Goal: Check status: Check status

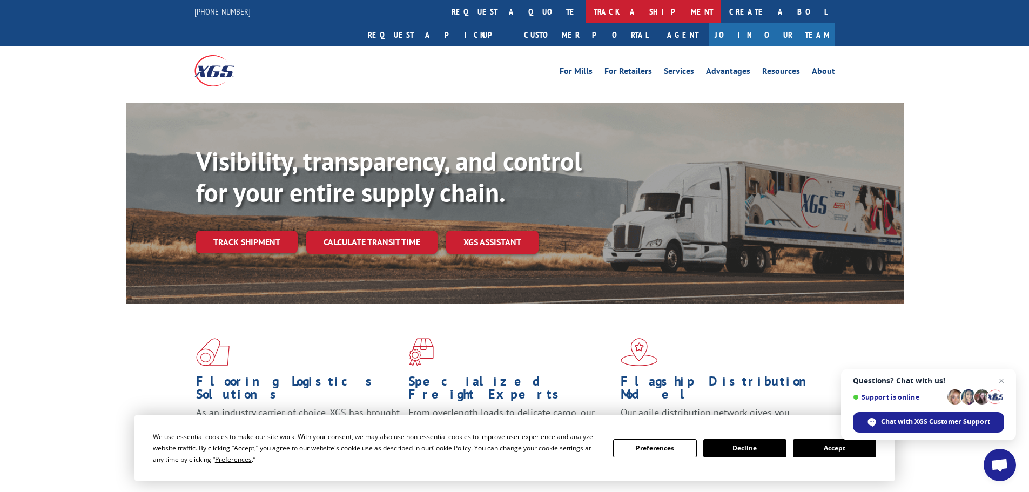
click at [586, 17] on link "track a shipment" at bounding box center [654, 11] width 136 height 23
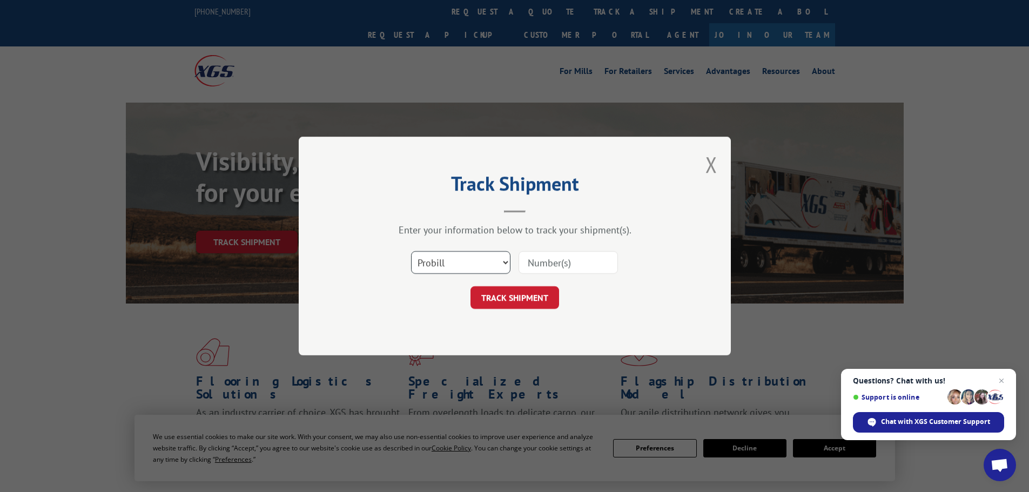
click at [475, 267] on select "Select category... Probill BOL PO" at bounding box center [460, 262] width 99 height 23
select select "bol"
click at [411, 251] on select "Select category... Probill BOL PO" at bounding box center [460, 262] width 99 height 23
click at [587, 264] on input at bounding box center [568, 262] width 99 height 23
paste input "7065017"
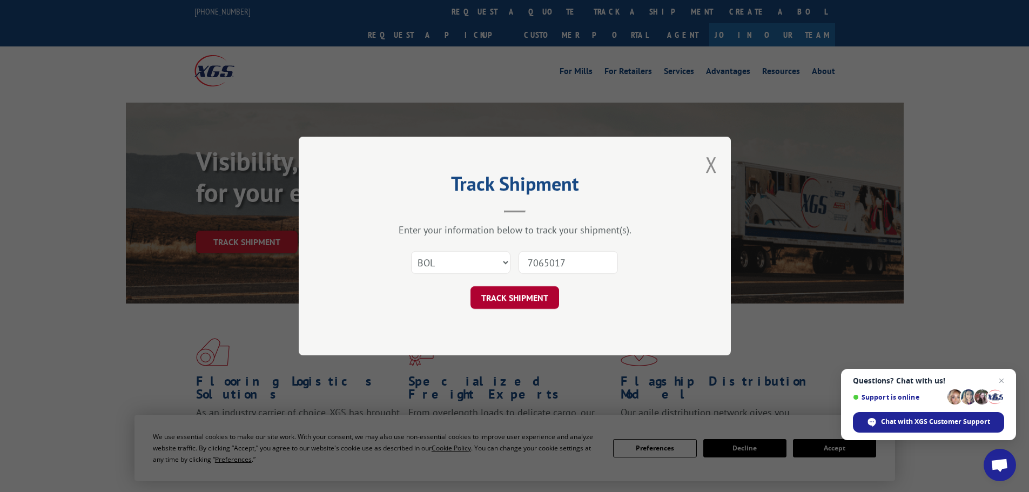
type input "7065017"
click at [543, 307] on button "TRACK SHIPMENT" at bounding box center [515, 297] width 89 height 23
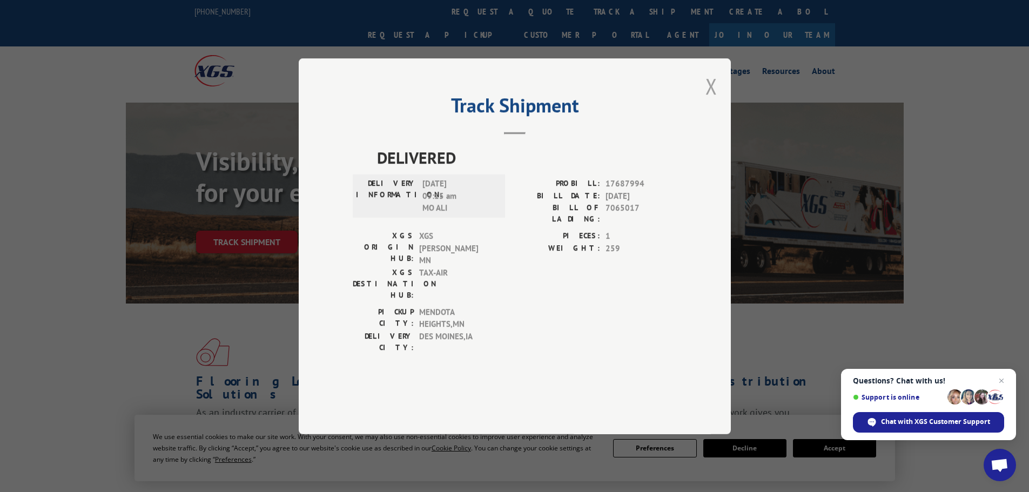
click at [714, 100] on button "Close modal" at bounding box center [711, 86] width 12 height 29
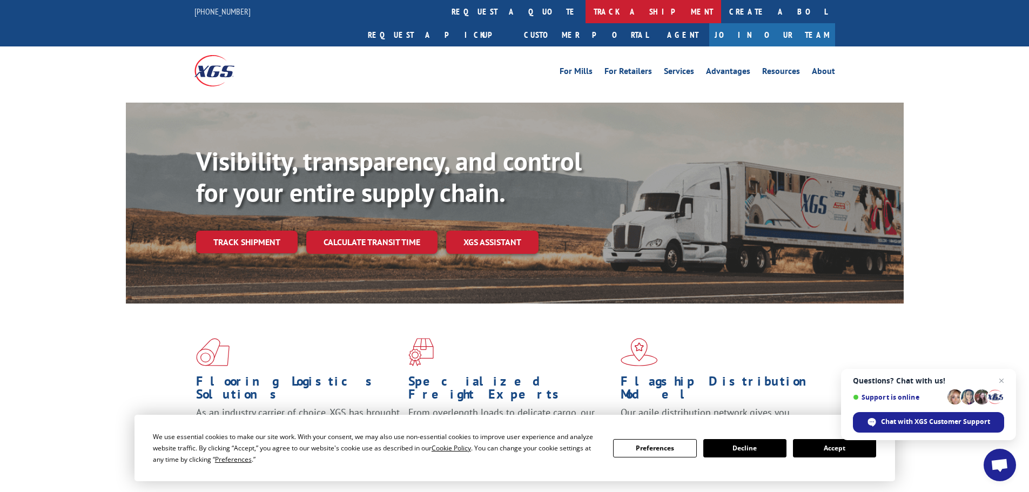
click at [586, 10] on link "track a shipment" at bounding box center [654, 11] width 136 height 23
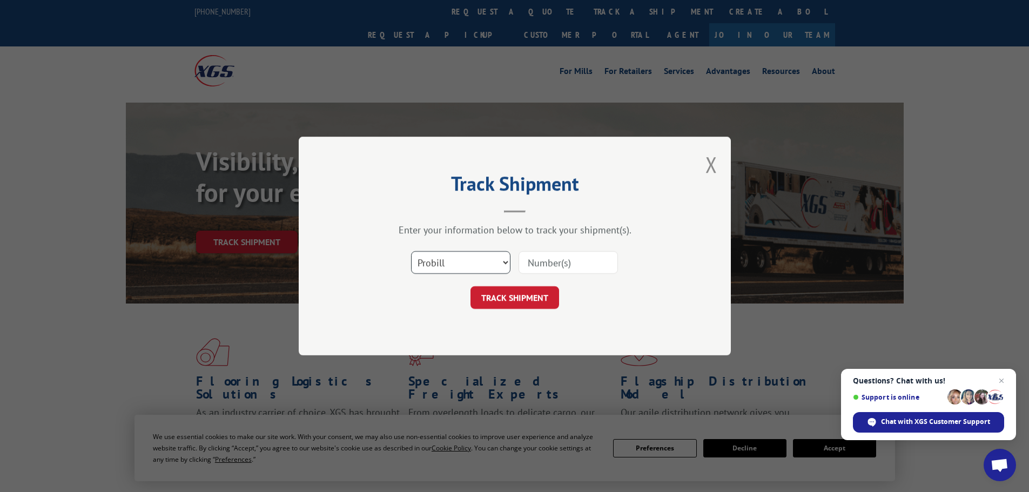
click at [453, 270] on select "Select category... Probill BOL PO" at bounding box center [460, 262] width 99 height 23
select select "bol"
click at [411, 251] on select "Select category... Probill BOL PO" at bounding box center [460, 262] width 99 height 23
click at [558, 271] on input at bounding box center [568, 262] width 99 height 23
paste input "5560229"
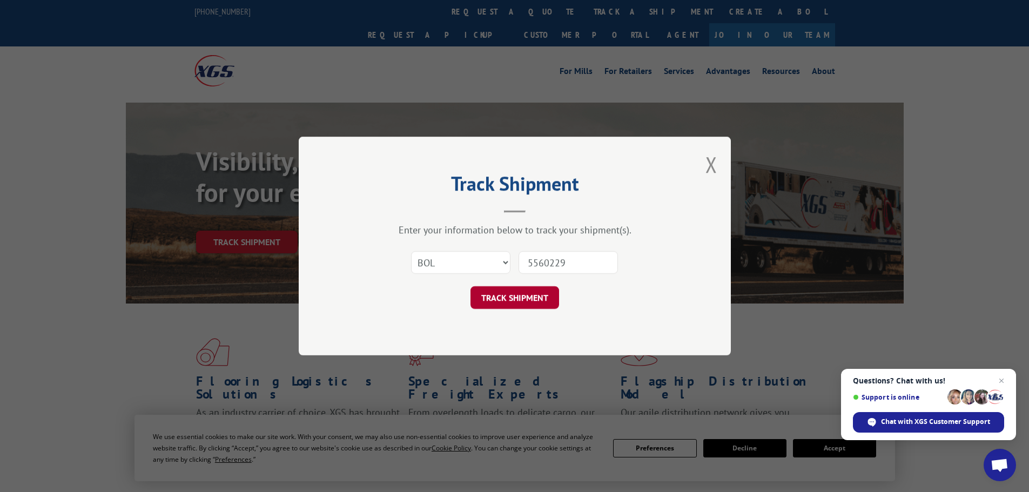
type input "5560229"
click at [513, 303] on button "TRACK SHIPMENT" at bounding box center [515, 297] width 89 height 23
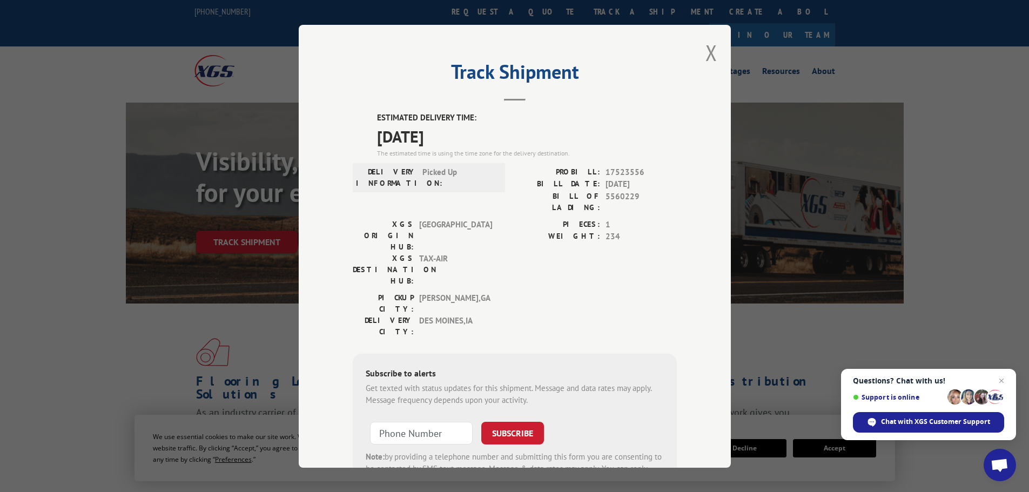
drag, startPoint x: 710, startPoint y: 48, endPoint x: 663, endPoint y: 50, distance: 47.6
click at [709, 49] on button "Close modal" at bounding box center [711, 52] width 12 height 29
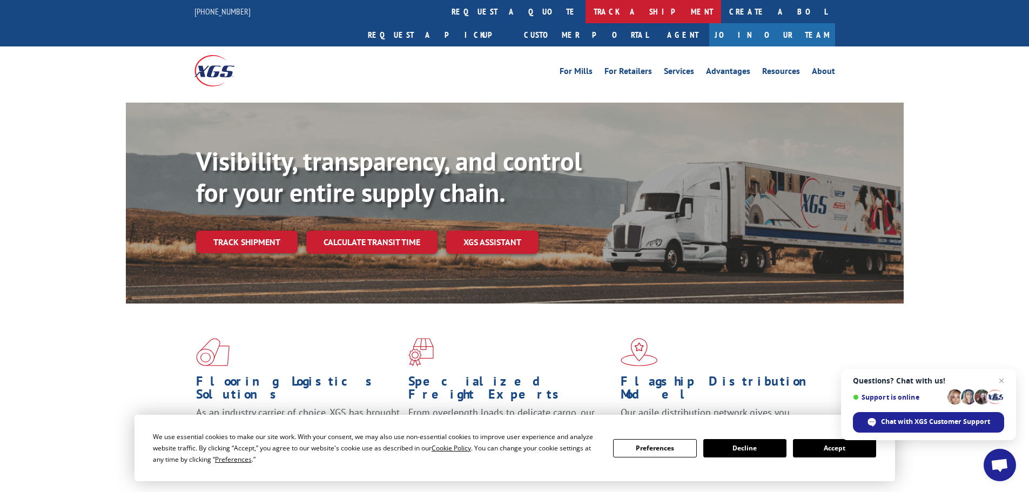
click at [586, 12] on link "track a shipment" at bounding box center [654, 11] width 136 height 23
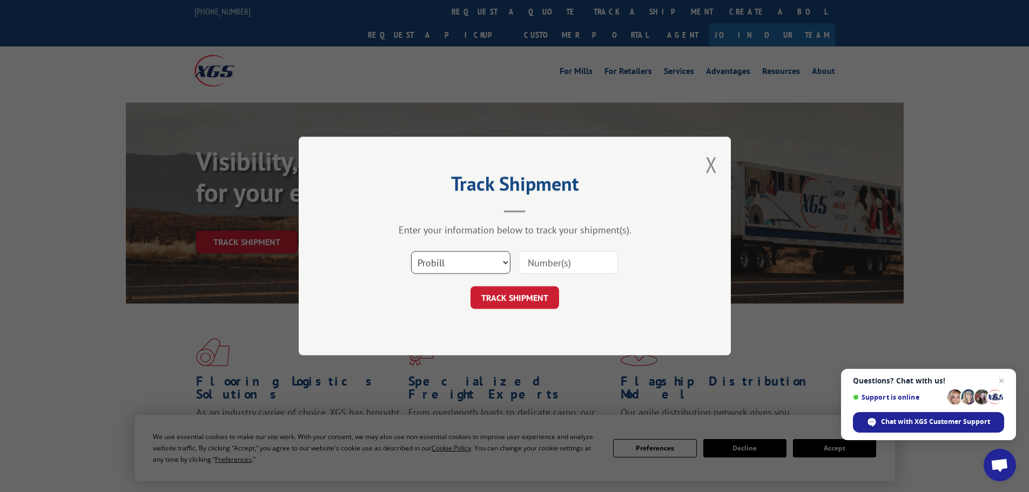
drag, startPoint x: 481, startPoint y: 265, endPoint x: 478, endPoint y: 273, distance: 8.7
click at [481, 265] on select "Select category... Probill BOL PO" at bounding box center [460, 262] width 99 height 23
select select "bol"
click at [411, 251] on select "Select category... Probill BOL PO" at bounding box center [460, 262] width 99 height 23
click at [545, 264] on input at bounding box center [568, 262] width 99 height 23
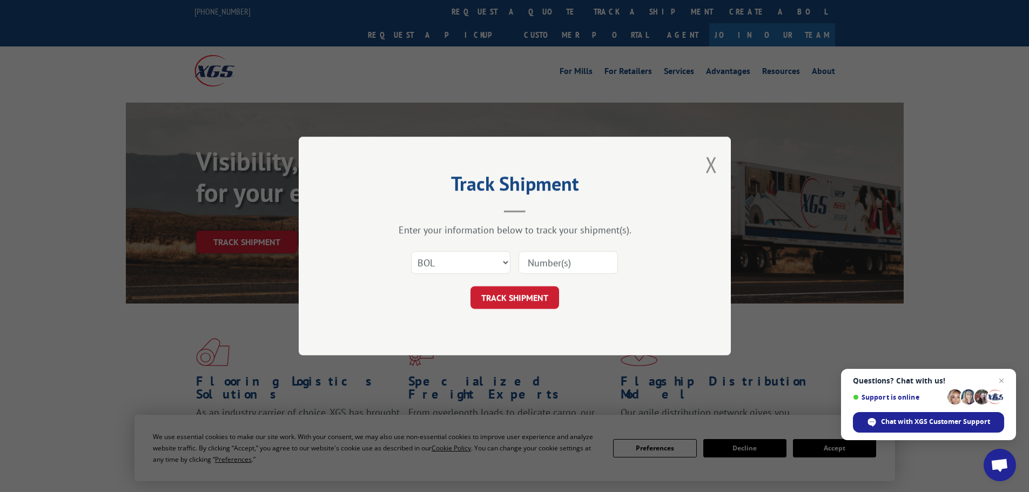
paste input "7071599"
type input "7071599"
click at [530, 298] on button "TRACK SHIPMENT" at bounding box center [515, 297] width 89 height 23
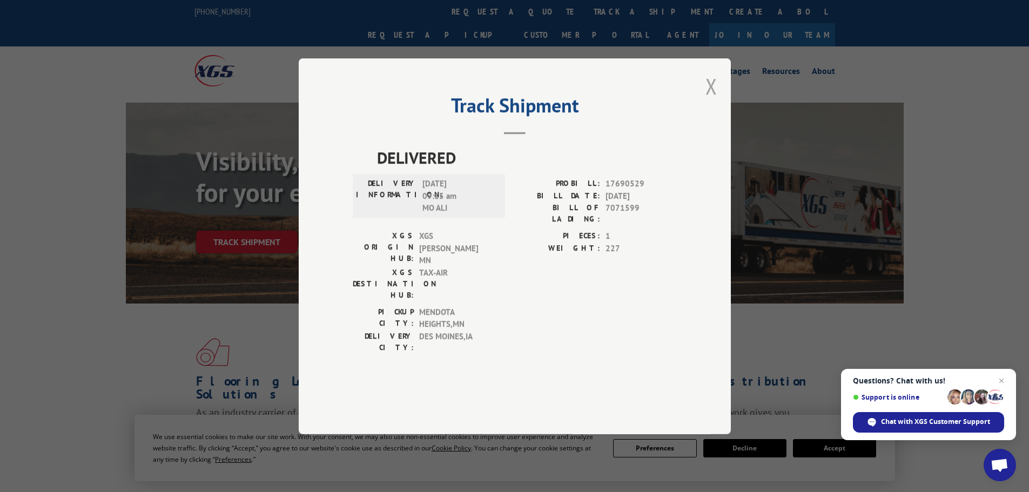
drag, startPoint x: 710, startPoint y: 110, endPoint x: 405, endPoint y: 6, distance: 322.7
click at [709, 100] on button "Close modal" at bounding box center [711, 86] width 12 height 29
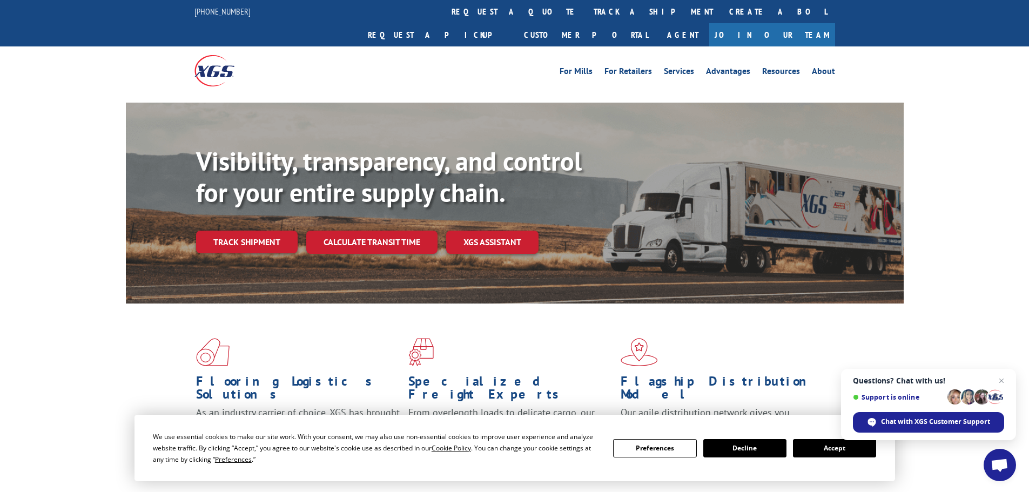
click at [836, 458] on div "We use essential cookies to make our site work. With your consent, we may also …" at bounding box center [514, 448] width 723 height 34
click at [836, 454] on button "Accept" at bounding box center [834, 448] width 83 height 18
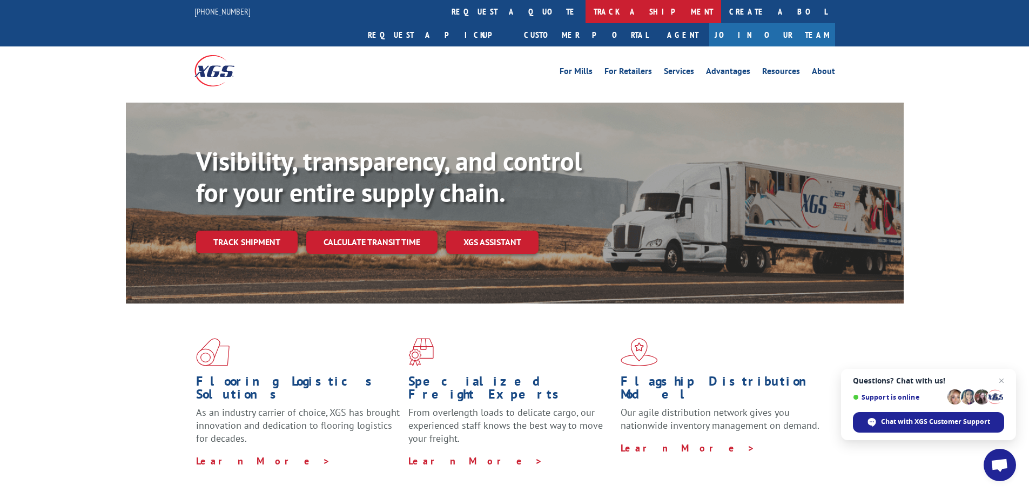
click at [586, 11] on link "track a shipment" at bounding box center [654, 11] width 136 height 23
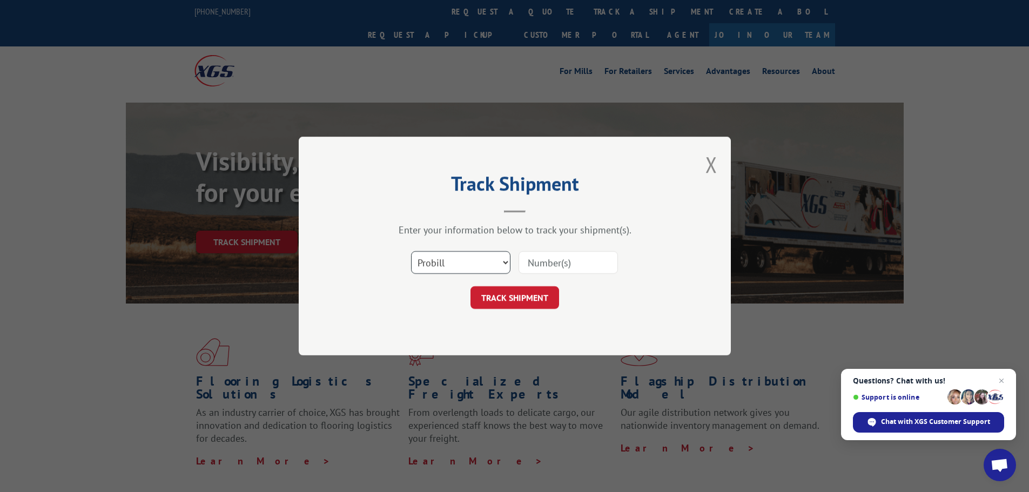
click at [485, 262] on select "Select category... Probill BOL PO" at bounding box center [460, 262] width 99 height 23
select select "bol"
click at [411, 251] on select "Select category... Probill BOL PO" at bounding box center [460, 262] width 99 height 23
click at [540, 265] on input at bounding box center [568, 262] width 99 height 23
paste input "5576898"
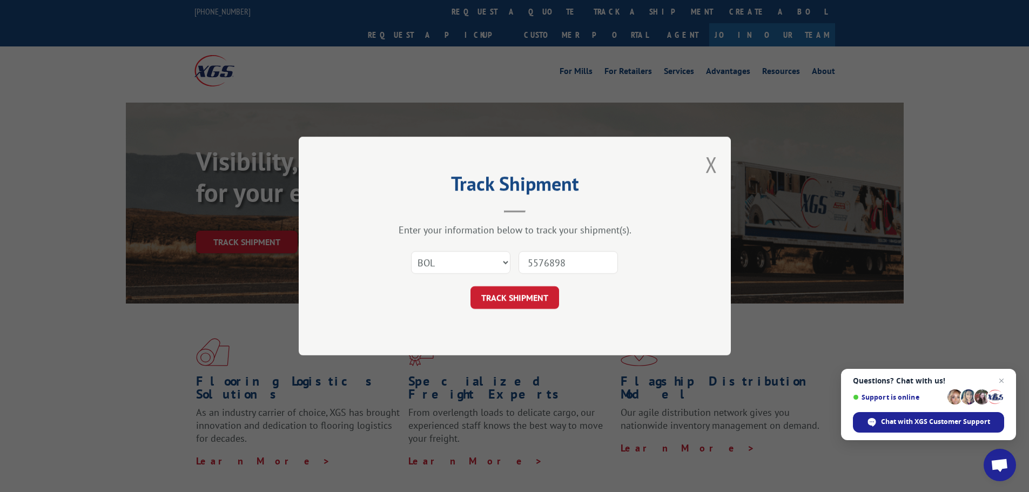
type input "5576898"
click at [471, 286] on button "TRACK SHIPMENT" at bounding box center [515, 297] width 89 height 23
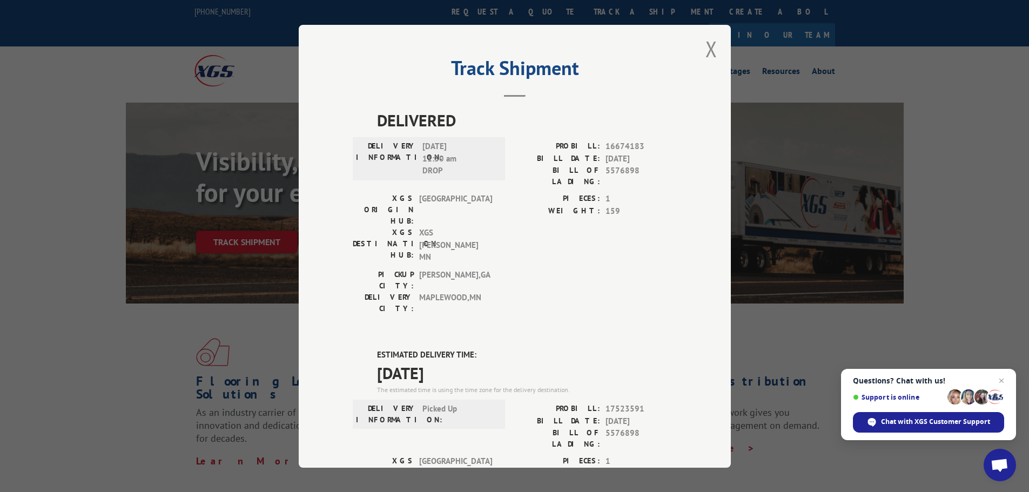
scroll to position [1, 0]
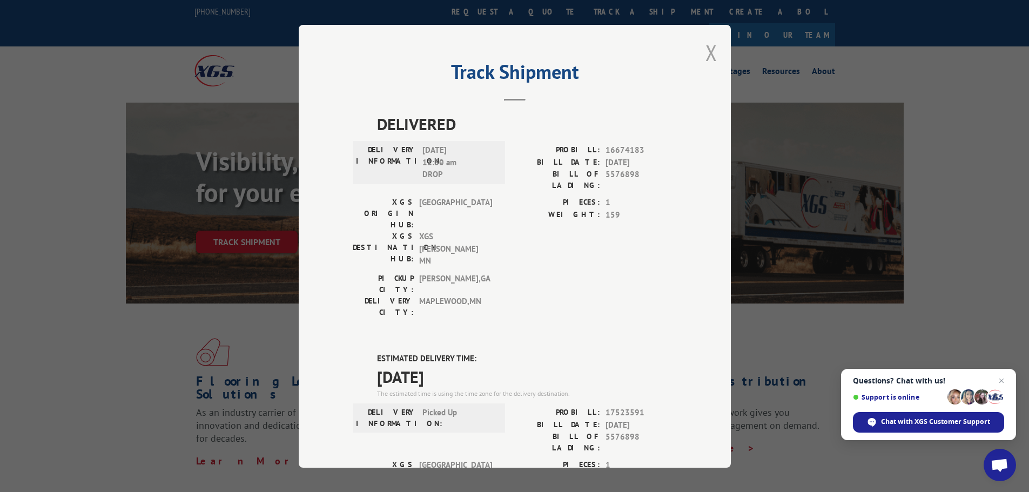
drag, startPoint x: 711, startPoint y: 55, endPoint x: 525, endPoint y: 43, distance: 186.2
click at [709, 55] on button "Close modal" at bounding box center [711, 52] width 12 height 29
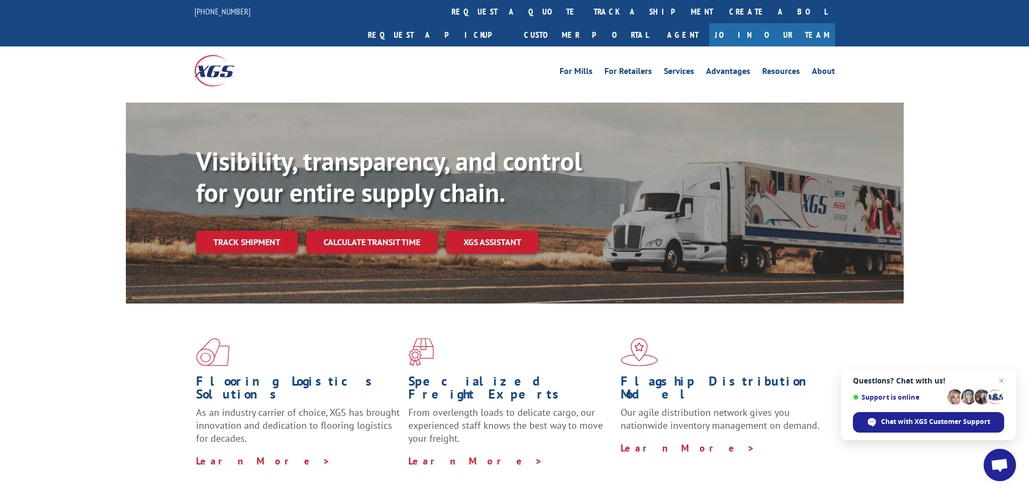
click at [586, 14] on link "track a shipment" at bounding box center [654, 11] width 136 height 23
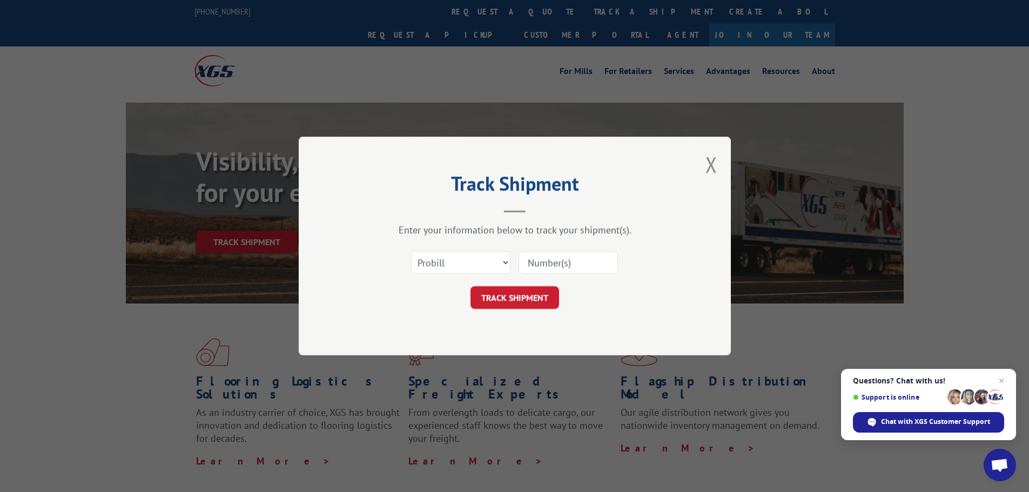
scroll to position [0, 0]
click at [457, 265] on select "Select category... Probill BOL PO" at bounding box center [460, 262] width 99 height 23
select select "bol"
click at [411, 251] on select "Select category... Probill BOL PO" at bounding box center [460, 262] width 99 height 23
click at [546, 259] on input at bounding box center [568, 262] width 99 height 23
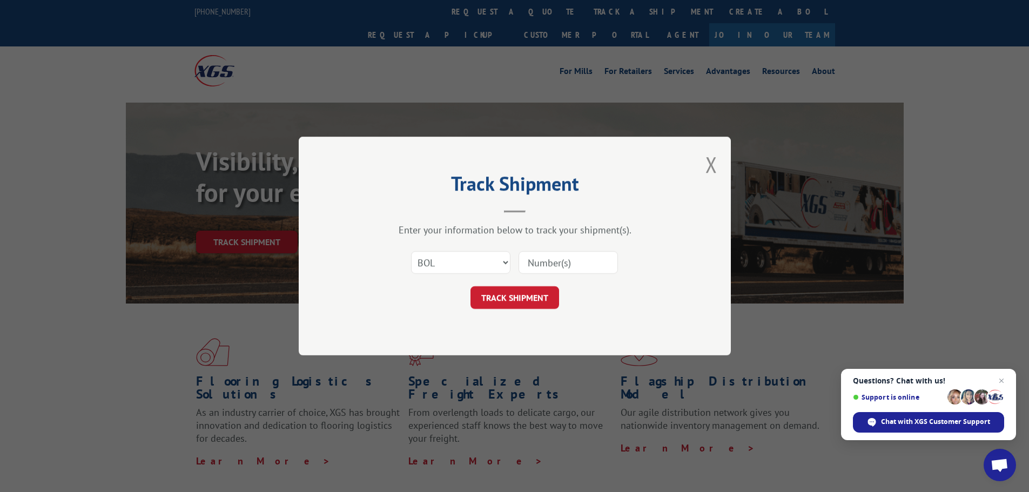
paste input "5401318"
type input "5401318"
click at [522, 295] on button "TRACK SHIPMENT" at bounding box center [515, 297] width 89 height 23
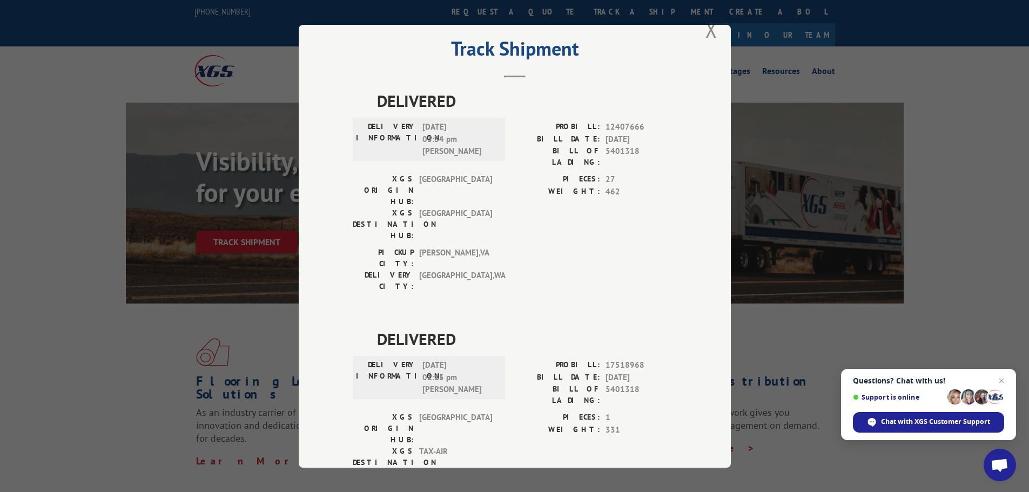
scroll to position [44, 0]
